Goal: Complete application form

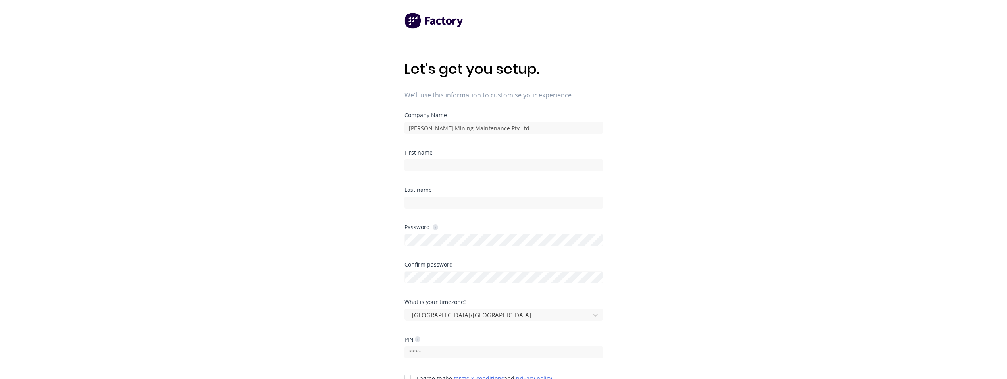
scroll to position [79, 0]
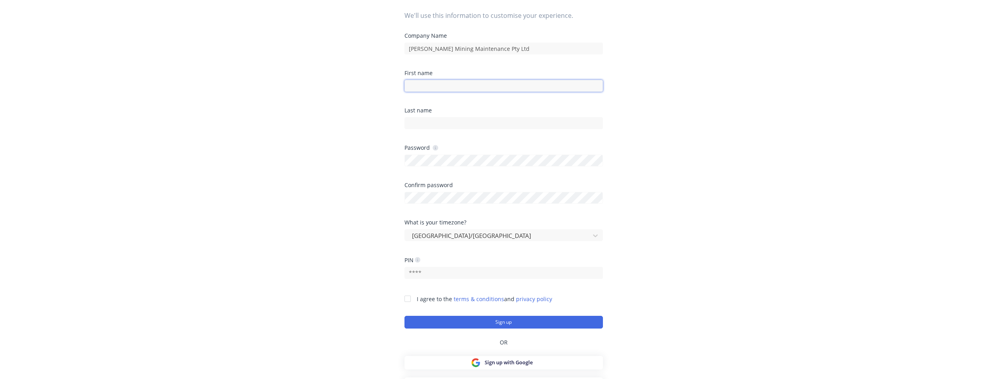
click at [481, 86] on input at bounding box center [503, 86] width 198 height 12
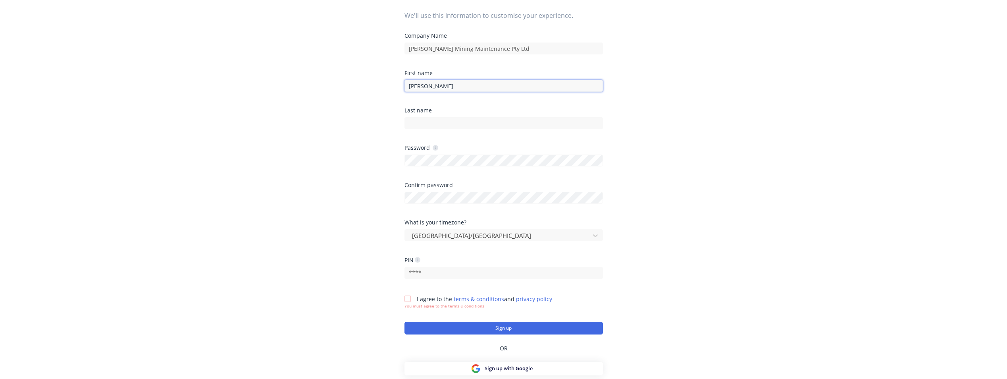
type input "[PERSON_NAME]"
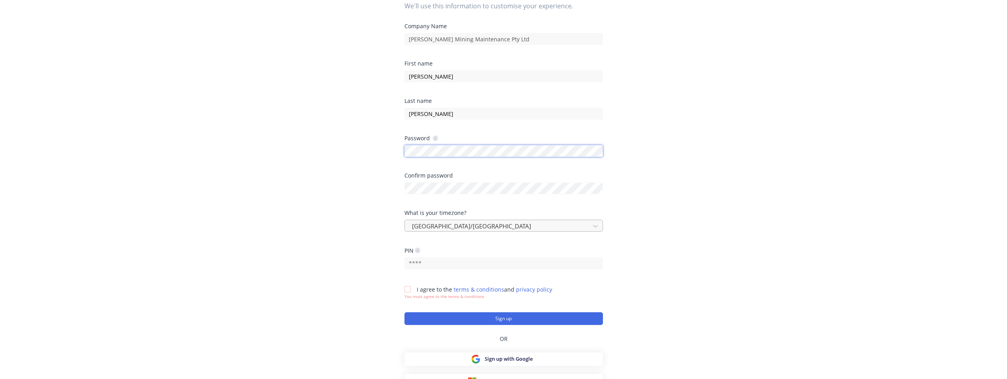
scroll to position [98, 0]
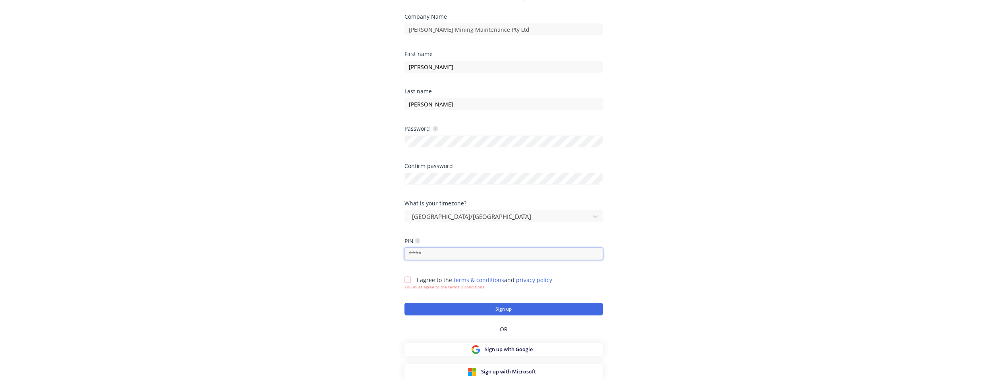
click at [454, 255] on input "text" at bounding box center [503, 254] width 198 height 12
type input "6721"
click at [415, 281] on div at bounding box center [408, 279] width 16 height 16
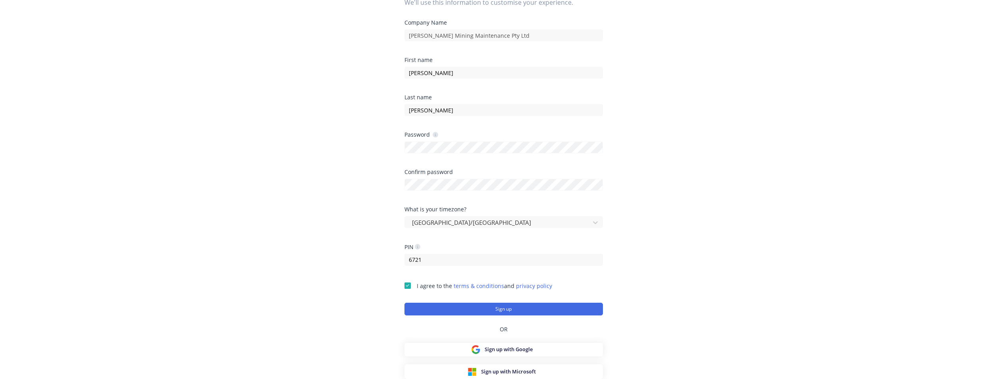
scroll to position [92, 0]
click at [502, 310] on button "Sign up" at bounding box center [503, 308] width 198 height 13
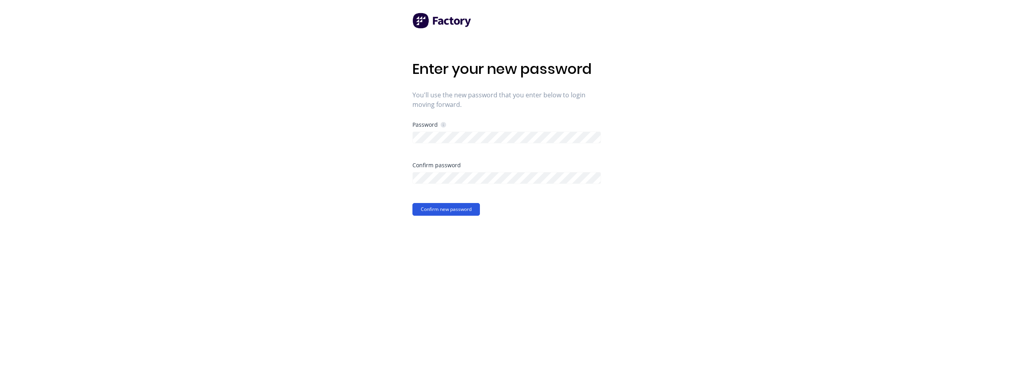
click at [455, 212] on button "Confirm new password" at bounding box center [445, 209] width 67 height 13
click at [454, 212] on button "Confirm new password" at bounding box center [445, 209] width 67 height 13
